Goal: Task Accomplishment & Management: Manage account settings

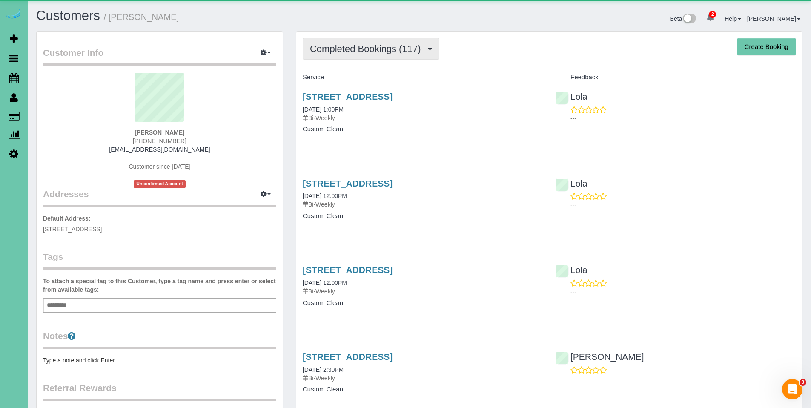
click at [352, 56] on button "Completed Bookings (117)" at bounding box center [371, 49] width 137 height 22
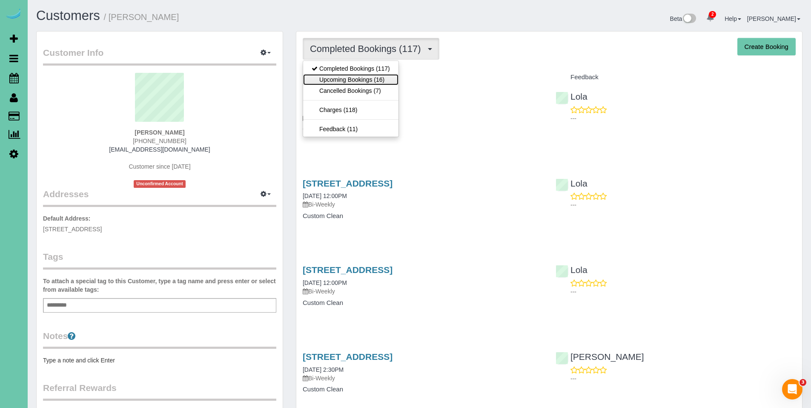
click at [352, 75] on link "Upcoming Bookings (16)" at bounding box center [350, 79] width 95 height 11
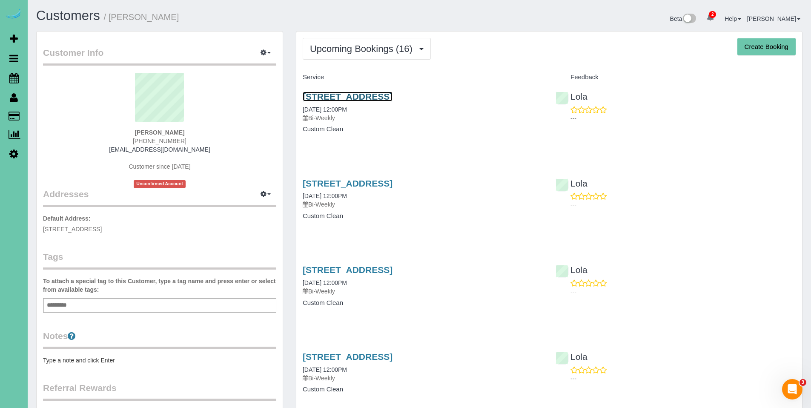
click at [370, 99] on link "8154 S 190th Street, Omaha, NE 68136" at bounding box center [348, 97] width 90 height 10
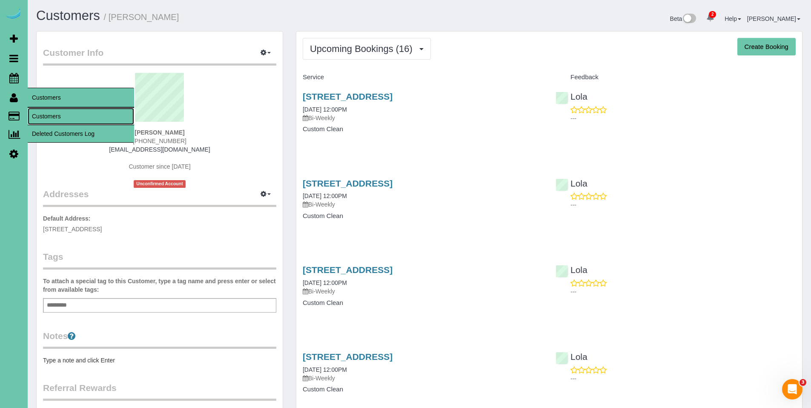
click at [41, 109] on link "Customers" at bounding box center [81, 116] width 106 height 17
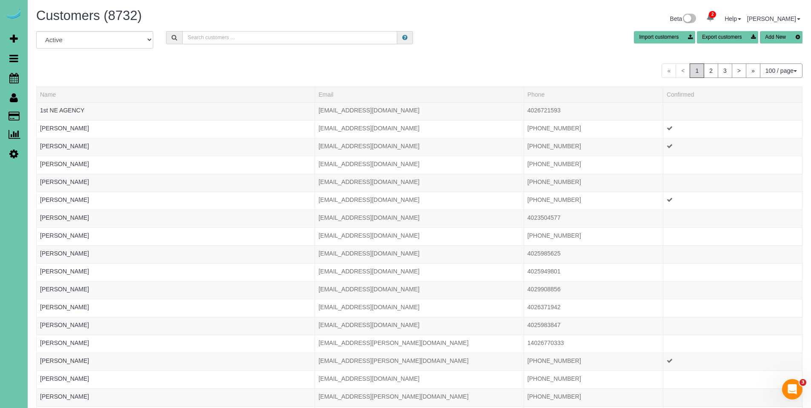
click at [257, 34] on input "text" at bounding box center [289, 37] width 215 height 13
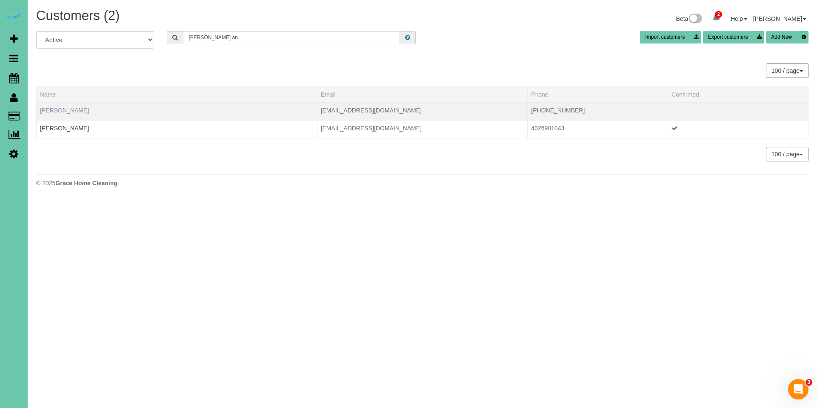
type input "cole an"
click at [68, 111] on link "Cole Anderson" at bounding box center [64, 110] width 49 height 7
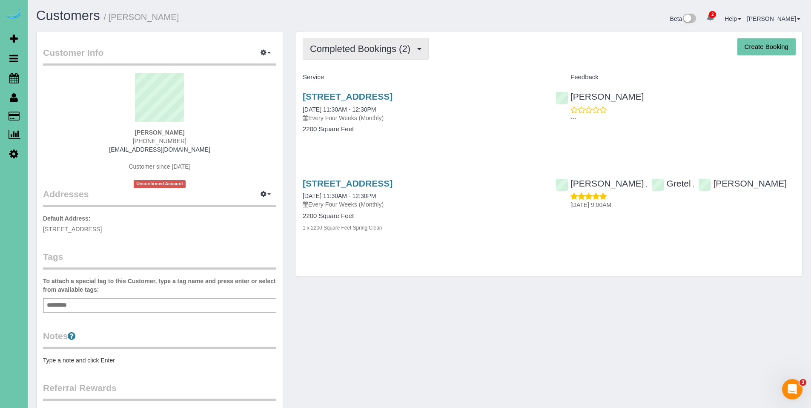
click at [361, 50] on span "Completed Bookings (2)" at bounding box center [362, 48] width 105 height 11
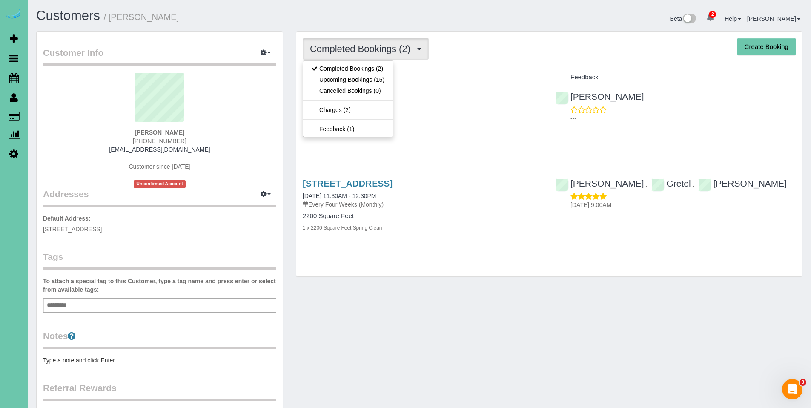
click at [520, 83] on div "Service" at bounding box center [422, 77] width 253 height 14
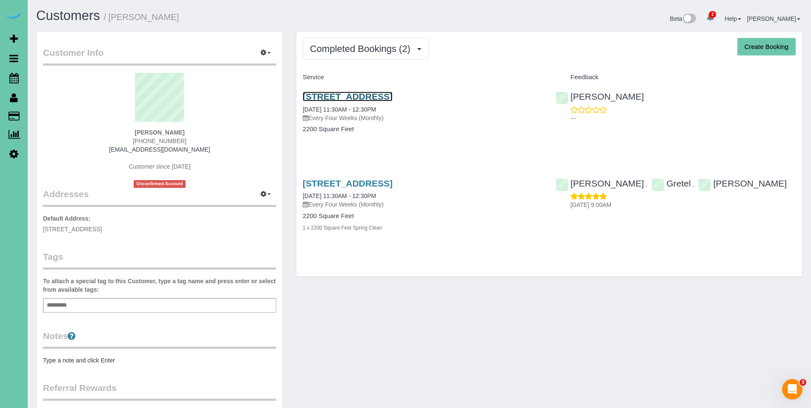
click at [361, 92] on link "517 S 118th St, Omaha, NE 68154" at bounding box center [348, 97] width 90 height 10
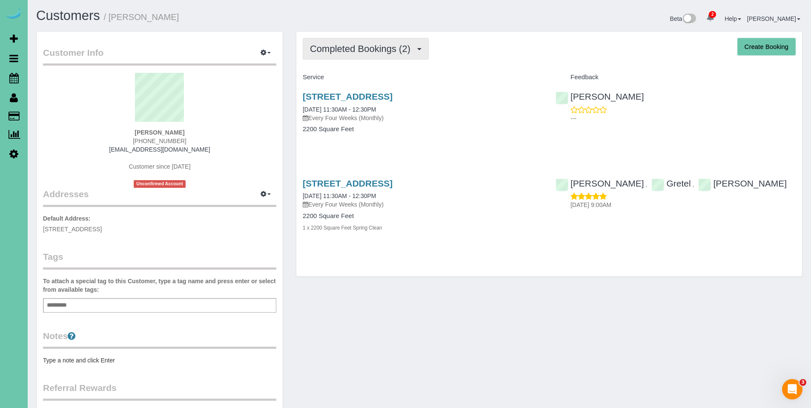
click at [355, 55] on button "Completed Bookings (2)" at bounding box center [366, 49] width 126 height 22
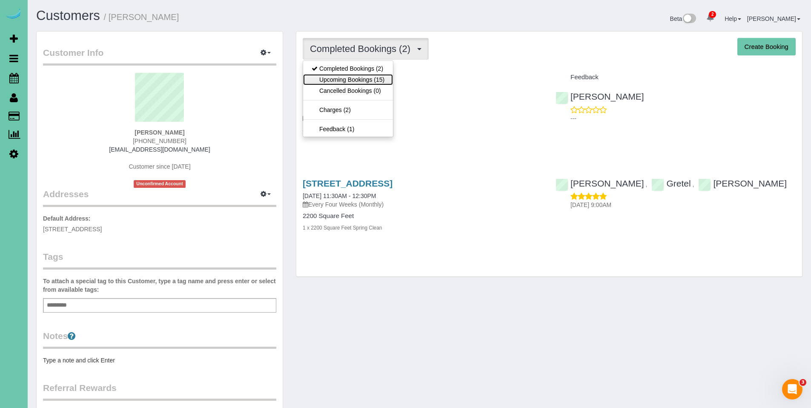
click at [352, 77] on link "Upcoming Bookings (15)" at bounding box center [348, 79] width 90 height 11
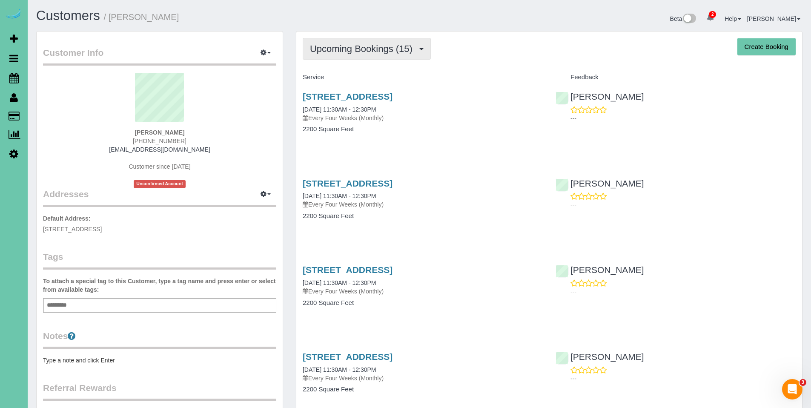
click at [342, 49] on span "Upcoming Bookings (15)" at bounding box center [363, 48] width 107 height 11
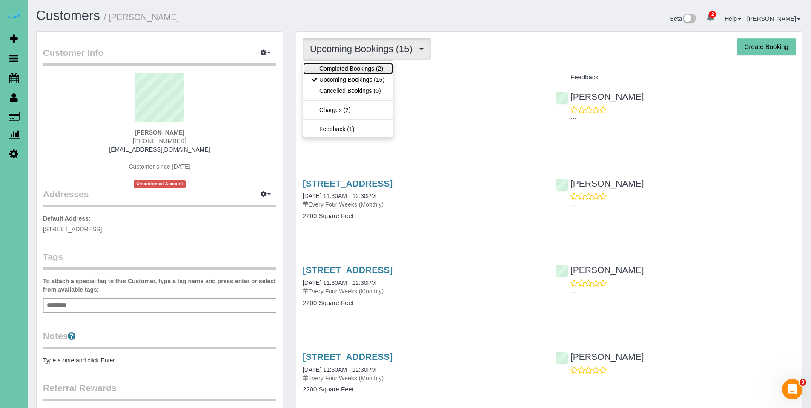
click at [343, 70] on link "Completed Bookings (2)" at bounding box center [348, 68] width 90 height 11
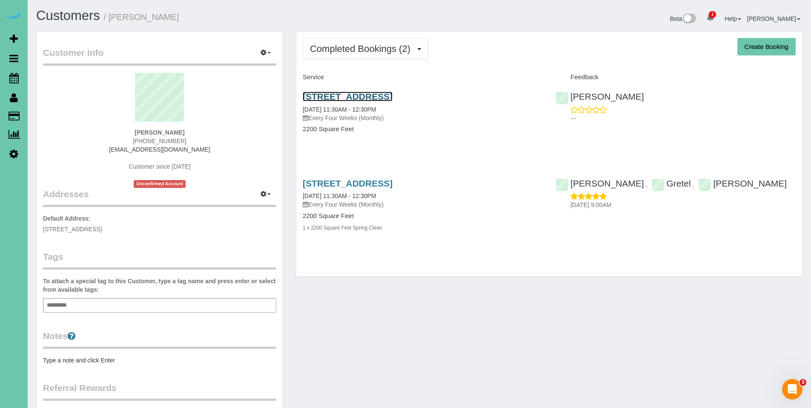
click at [346, 94] on link "517 S 118th St, Omaha, NE 68154" at bounding box center [348, 97] width 90 height 10
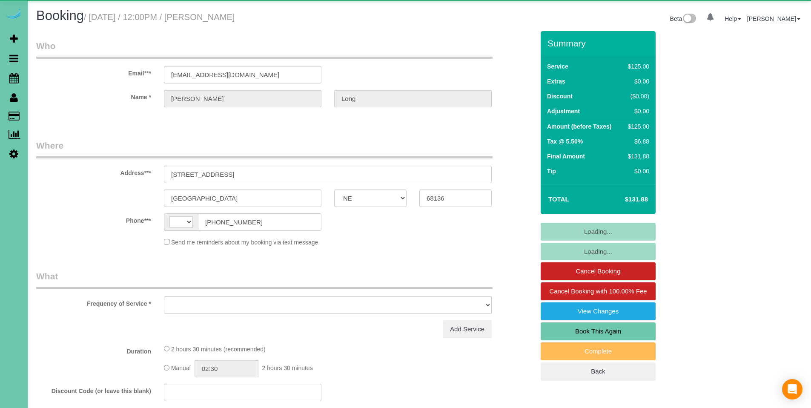
select select "NE"
select select "string:US"
select select "object:684"
select select "string:fspay-60e5f444-bc9e-4b4f-9b81-2978332286fa"
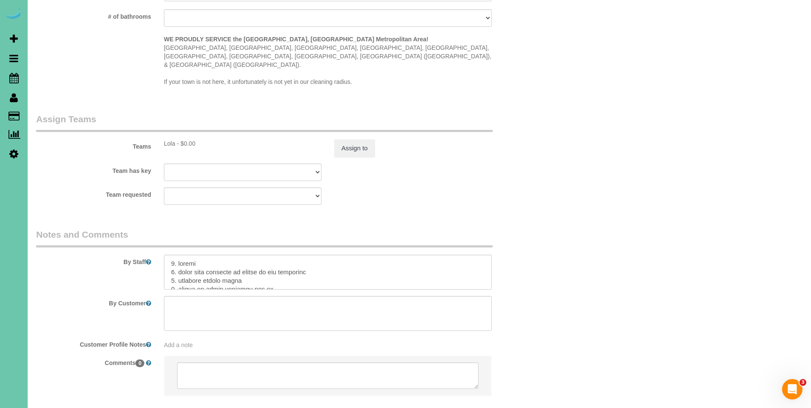
scroll to position [855, 0]
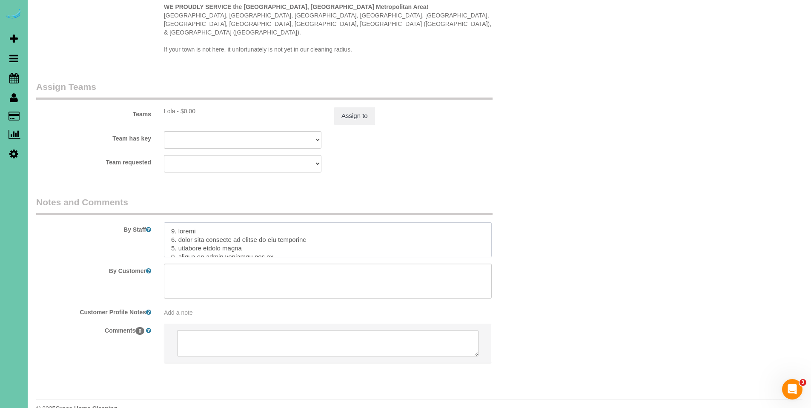
click at [167, 222] on textarea at bounding box center [328, 239] width 328 height 35
type textarea "**Client said to park in the driveway today** 1. credit 2. front door unlocked …"
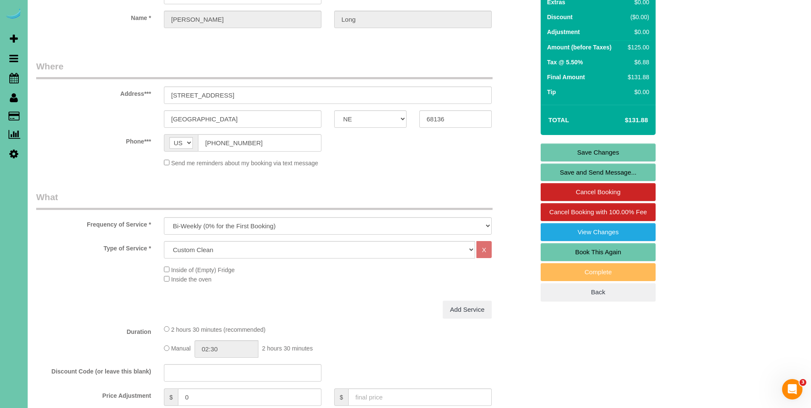
scroll to position [46, 0]
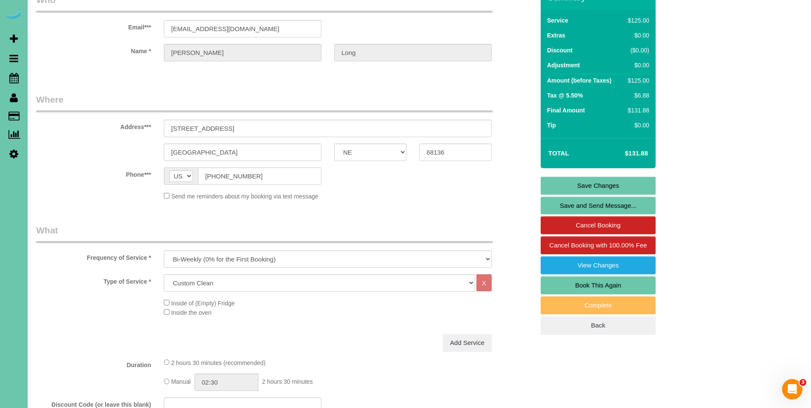
click at [609, 180] on link "Save Changes" at bounding box center [598, 186] width 115 height 18
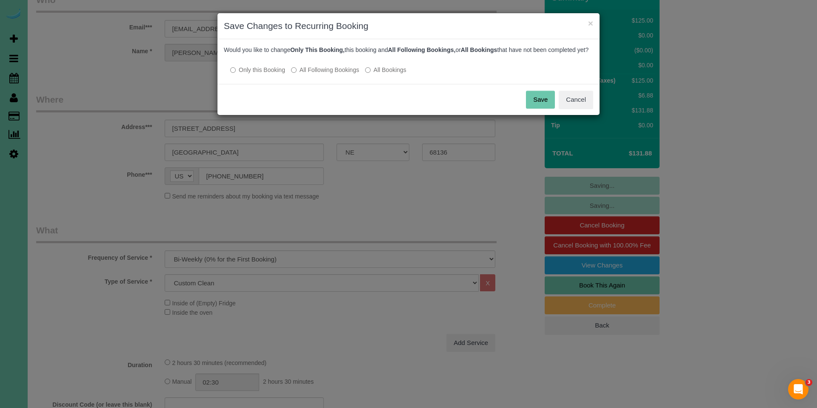
click at [544, 109] on button "Save" at bounding box center [540, 100] width 29 height 18
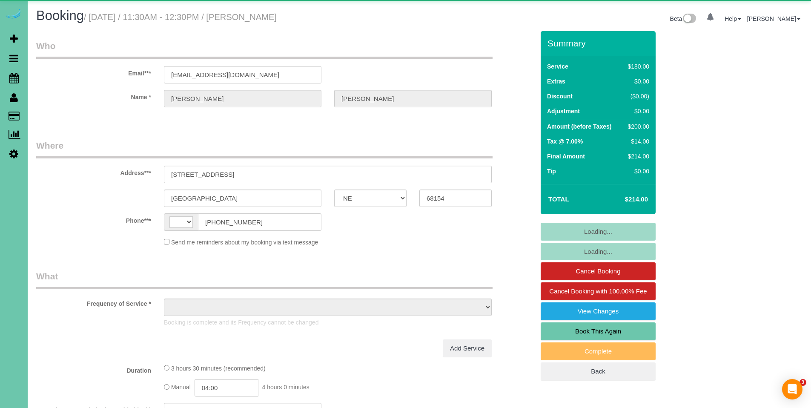
select select "NE"
select select "string:[GEOGRAPHIC_DATA]"
select select "object:765"
select select "string:fspay-63dac482-5d93-4bca-9c2c-fd5e3ccac749"
select select "NE"
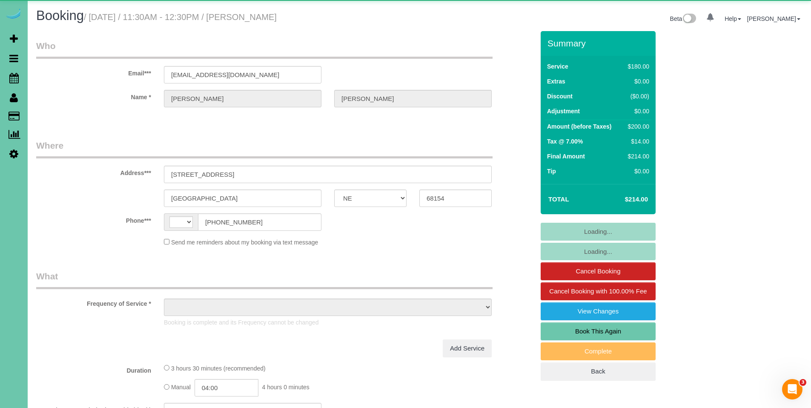
select select "string:[GEOGRAPHIC_DATA]"
select select "object:695"
select select "string:fspay-63dac482-5d93-4bca-9c2c-fd5e3ccac749"
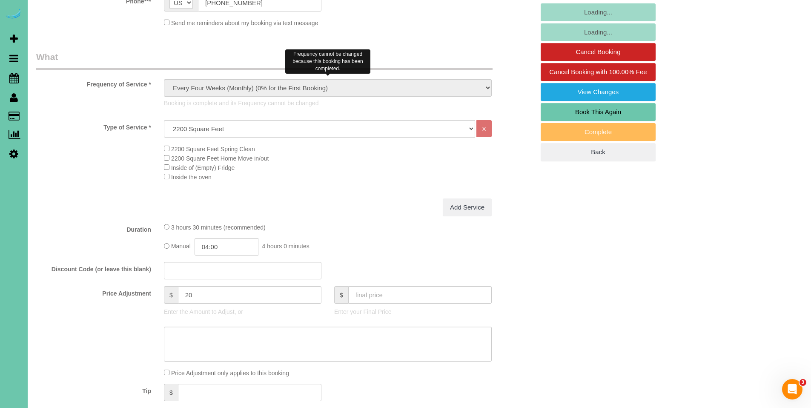
scroll to position [390, 0]
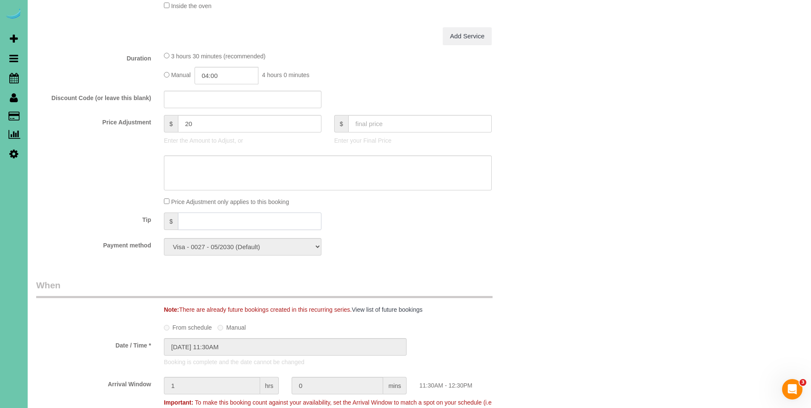
click at [195, 220] on input "text" at bounding box center [249, 220] width 143 height 17
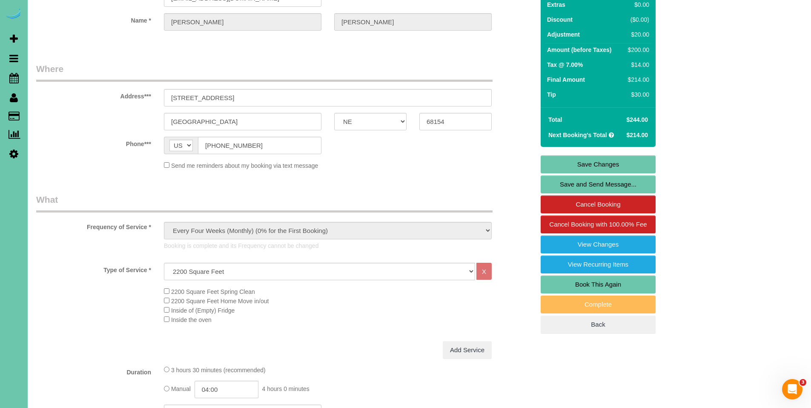
scroll to position [0, 0]
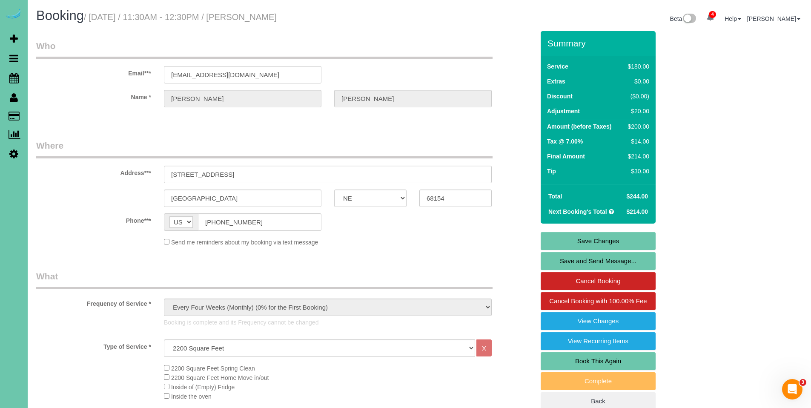
type input "30"
click at [589, 240] on link "Save Changes" at bounding box center [598, 241] width 115 height 18
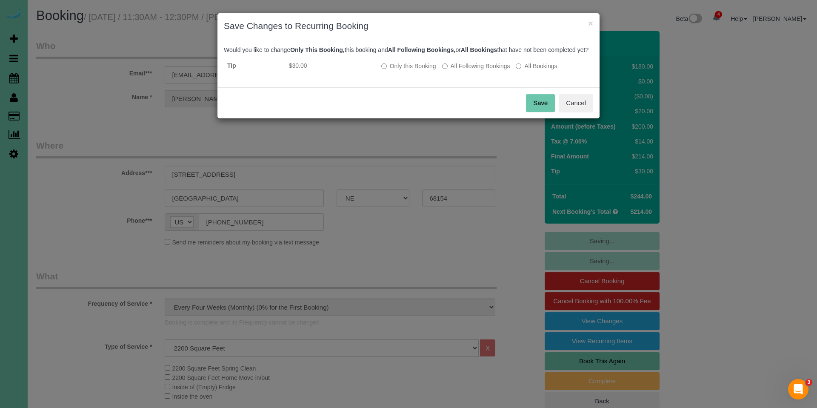
click at [544, 112] on button "Save" at bounding box center [540, 103] width 29 height 18
